Goal: Find specific page/section: Find specific page/section

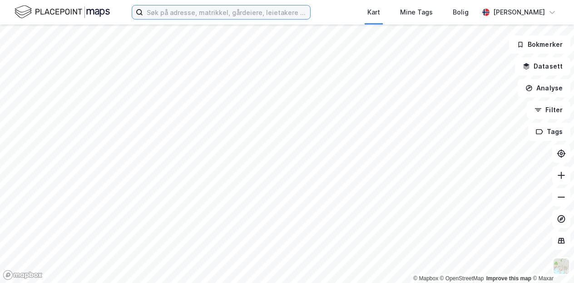
click at [185, 10] on input at bounding box center [226, 12] width 167 height 14
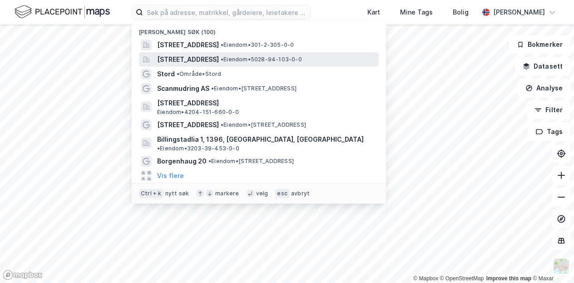
click at [199, 62] on span "[STREET_ADDRESS]" at bounding box center [188, 59] width 62 height 11
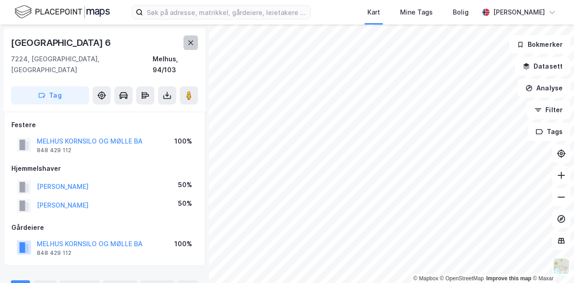
click at [189, 46] on button at bounding box center [190, 42] width 15 height 15
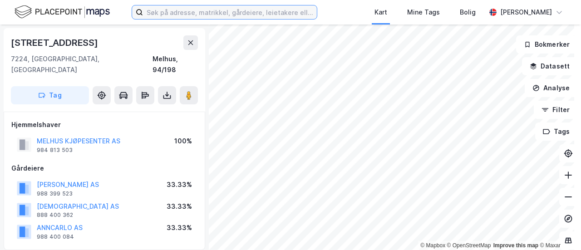
click at [201, 15] on input at bounding box center [230, 12] width 174 height 14
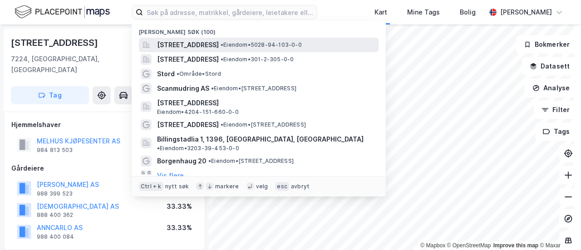
click at [189, 44] on span "[STREET_ADDRESS]" at bounding box center [188, 45] width 62 height 11
